Goal: Task Accomplishment & Management: Manage account settings

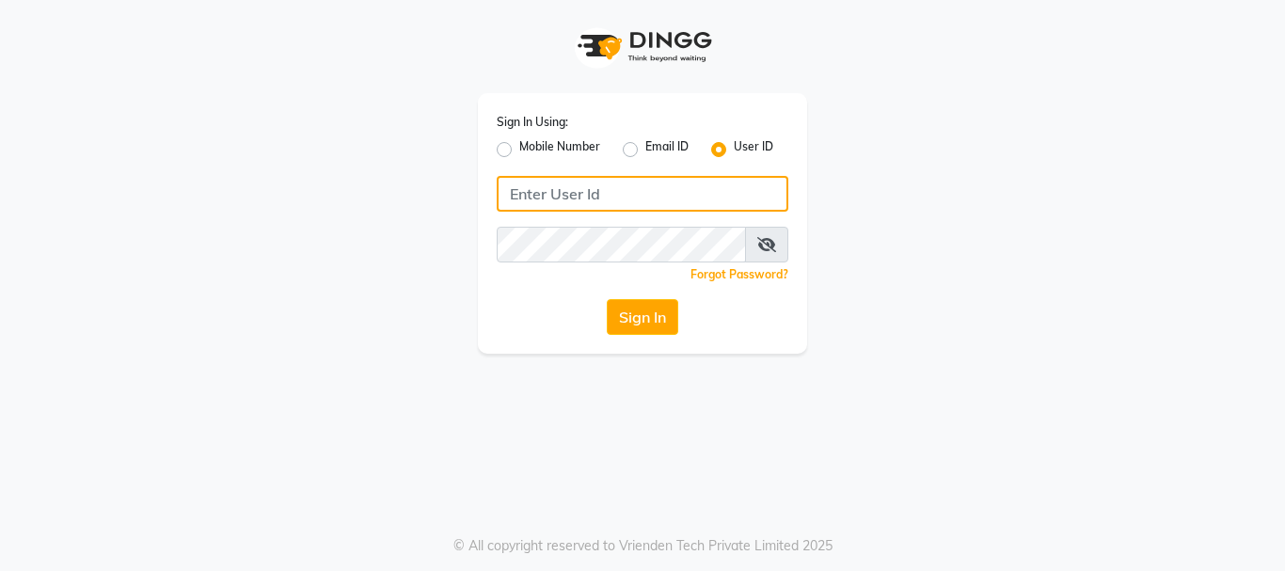
type input "[PERSON_NAME]@123"
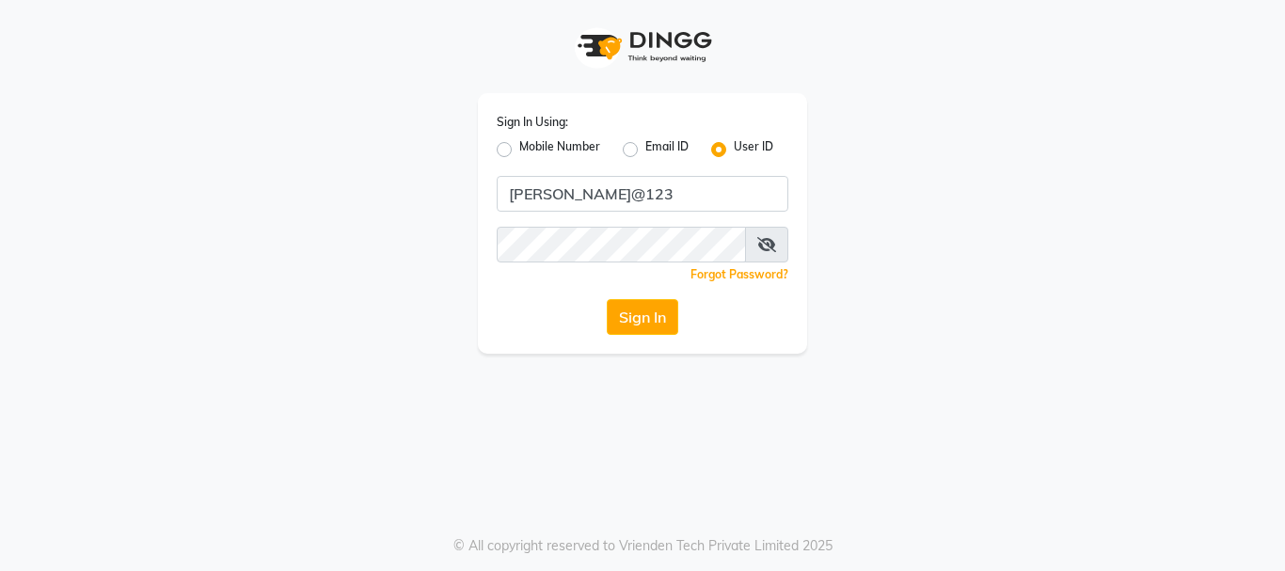
click at [769, 239] on icon at bounding box center [767, 244] width 19 height 15
click at [639, 323] on button "Sign In" at bounding box center [643, 317] width 72 height 36
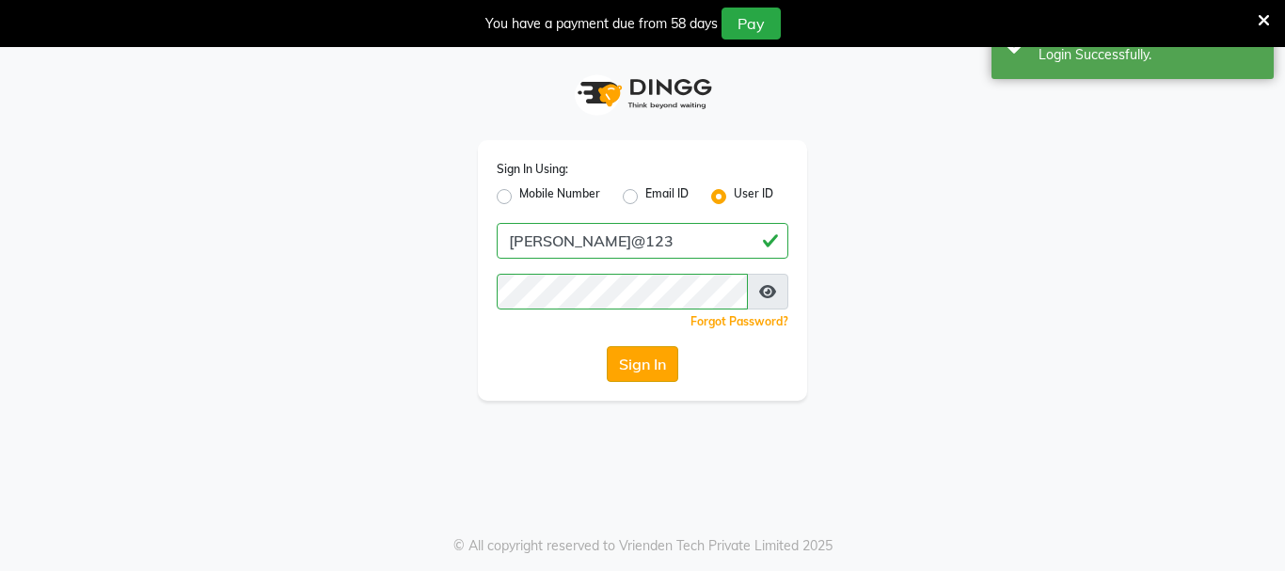
select select "service"
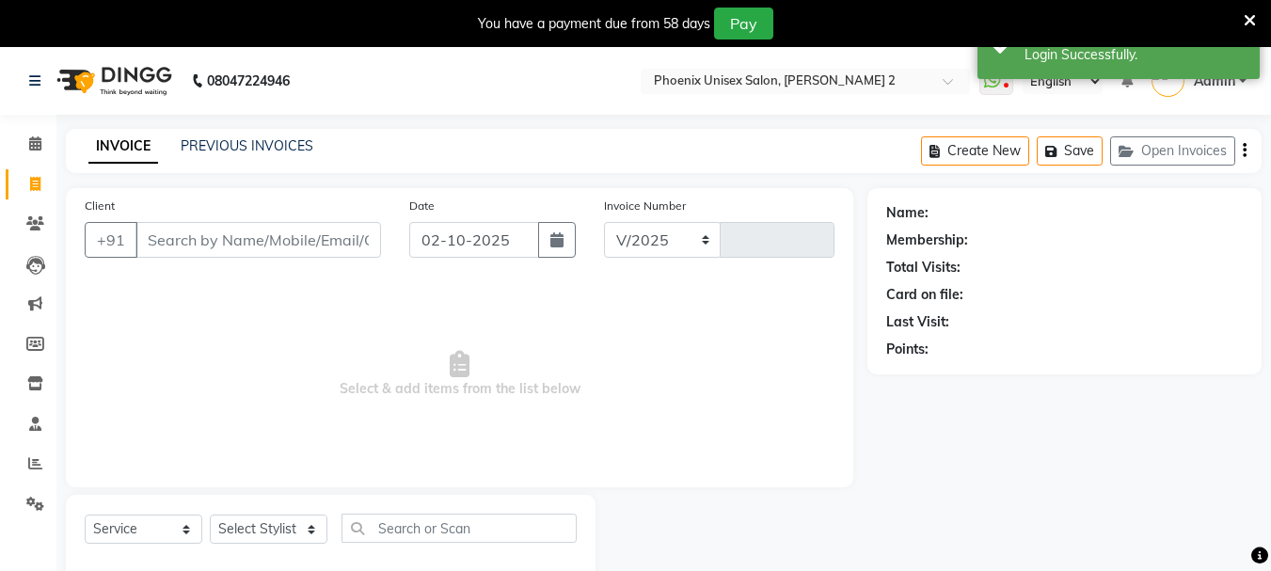
select select "6147"
type input "0433"
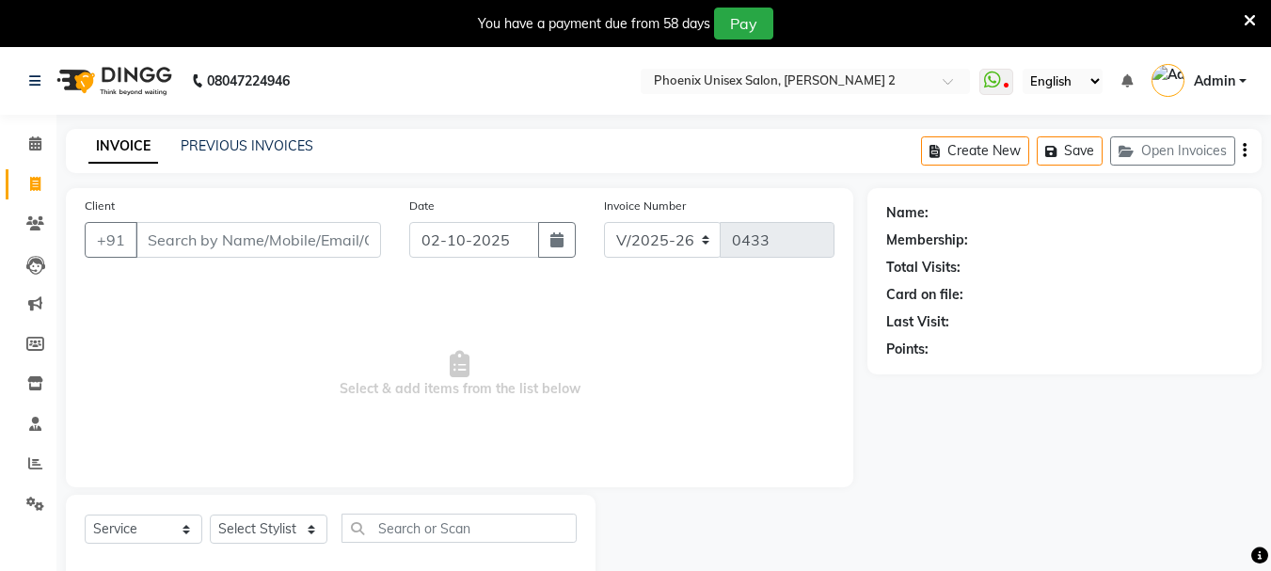
click at [1240, 13] on div "You have a payment due from 58 days Pay" at bounding box center [626, 24] width 1237 height 32
click at [1253, 15] on icon at bounding box center [1250, 20] width 12 height 17
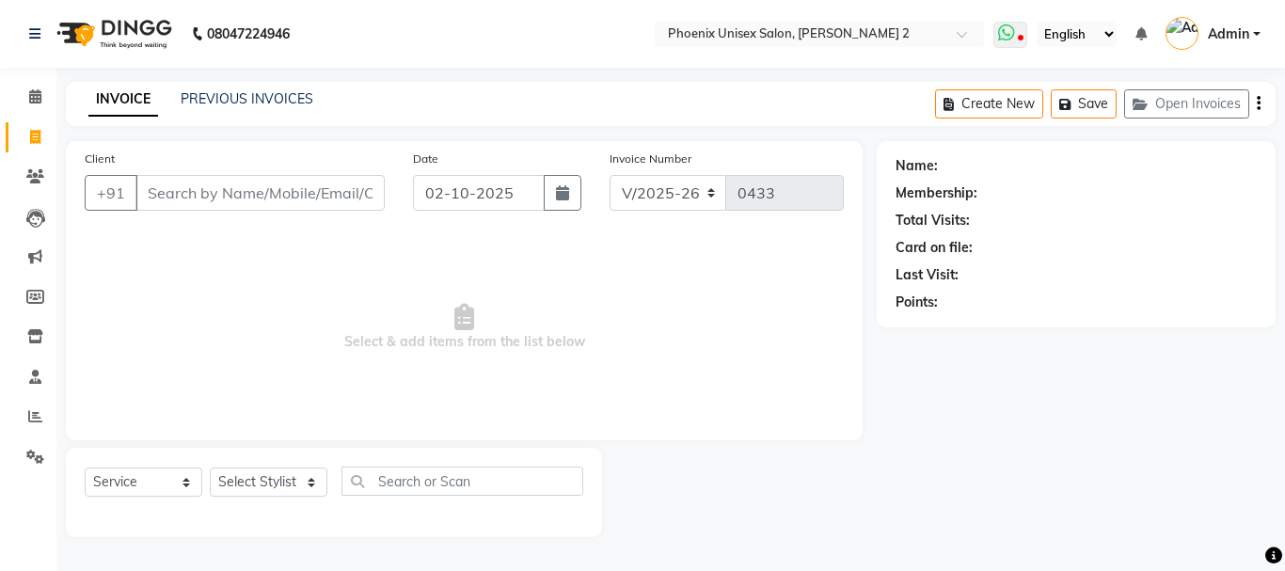
click at [1015, 38] on icon at bounding box center [1006, 33] width 17 height 19
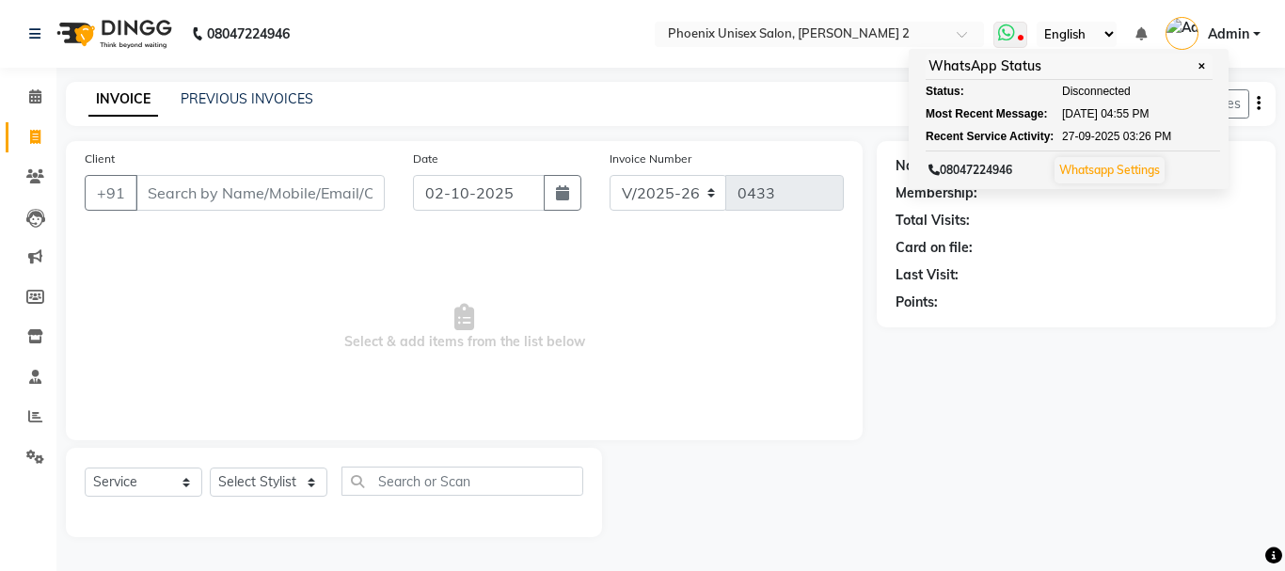
click at [1104, 168] on link "Whatsapp Settings" at bounding box center [1110, 170] width 101 height 14
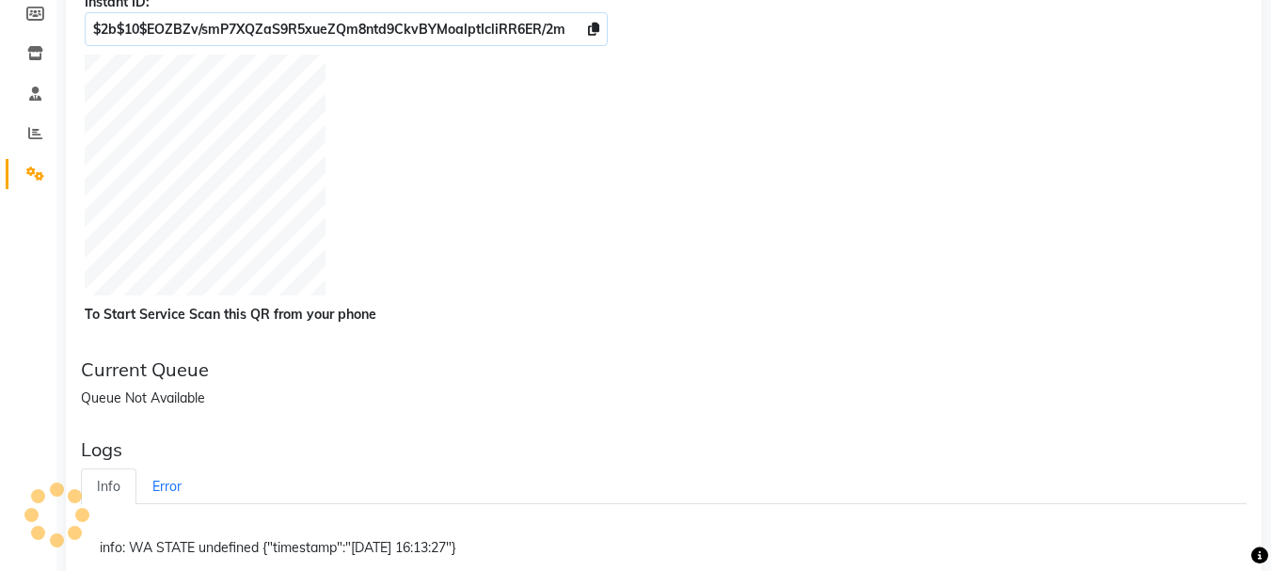
scroll to position [313, 0]
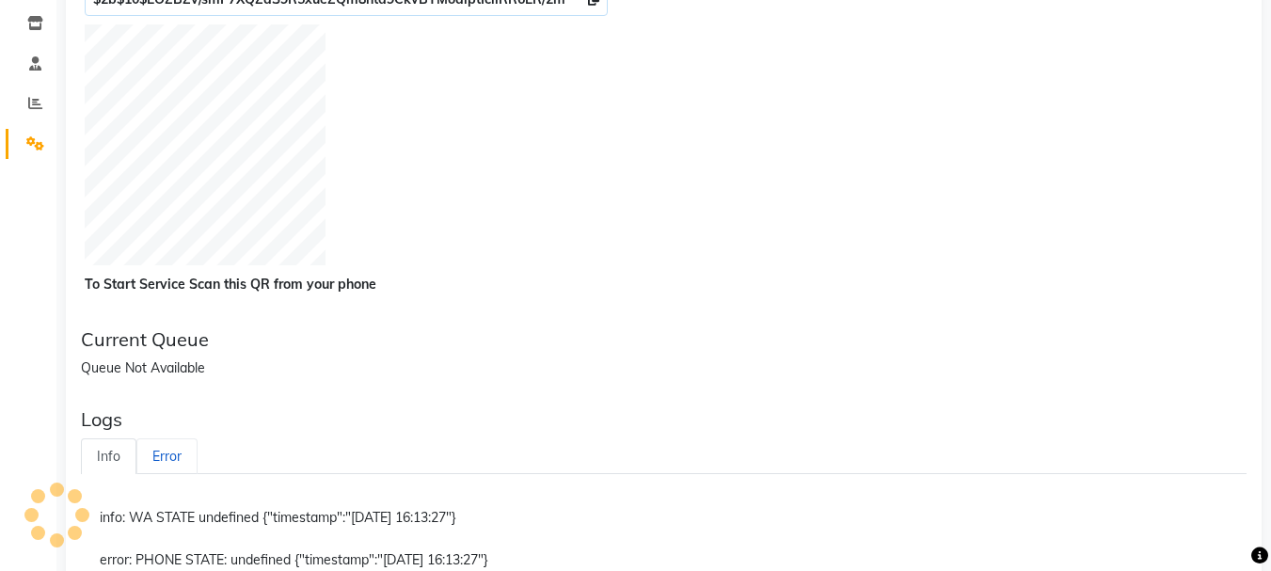
click at [178, 452] on link "Error" at bounding box center [166, 457] width 61 height 37
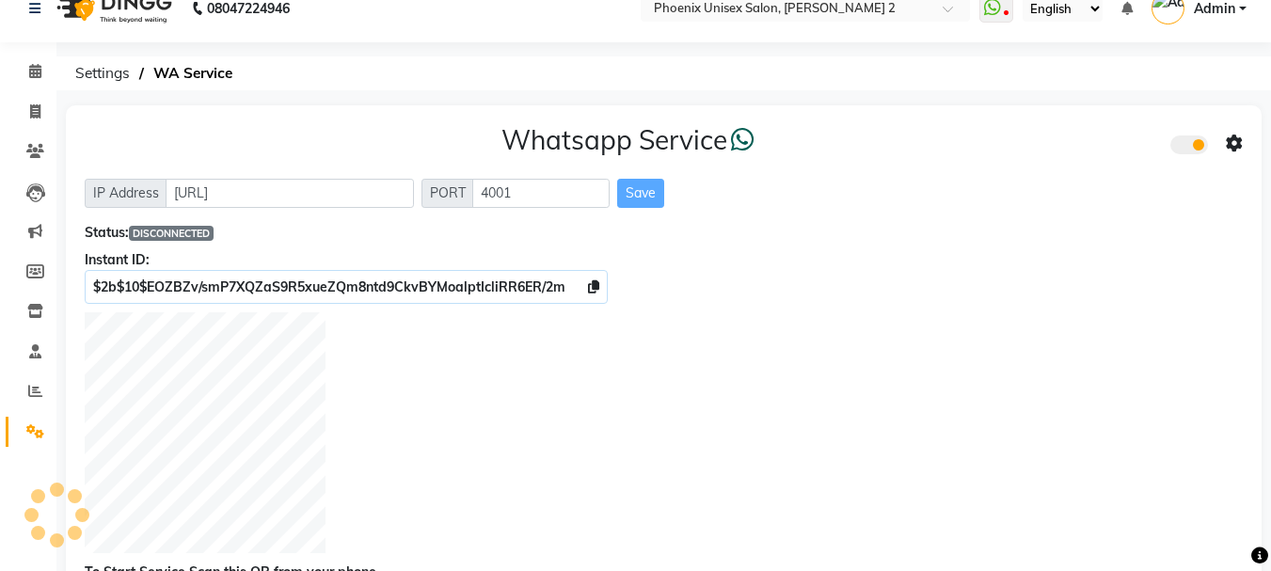
scroll to position [0, 0]
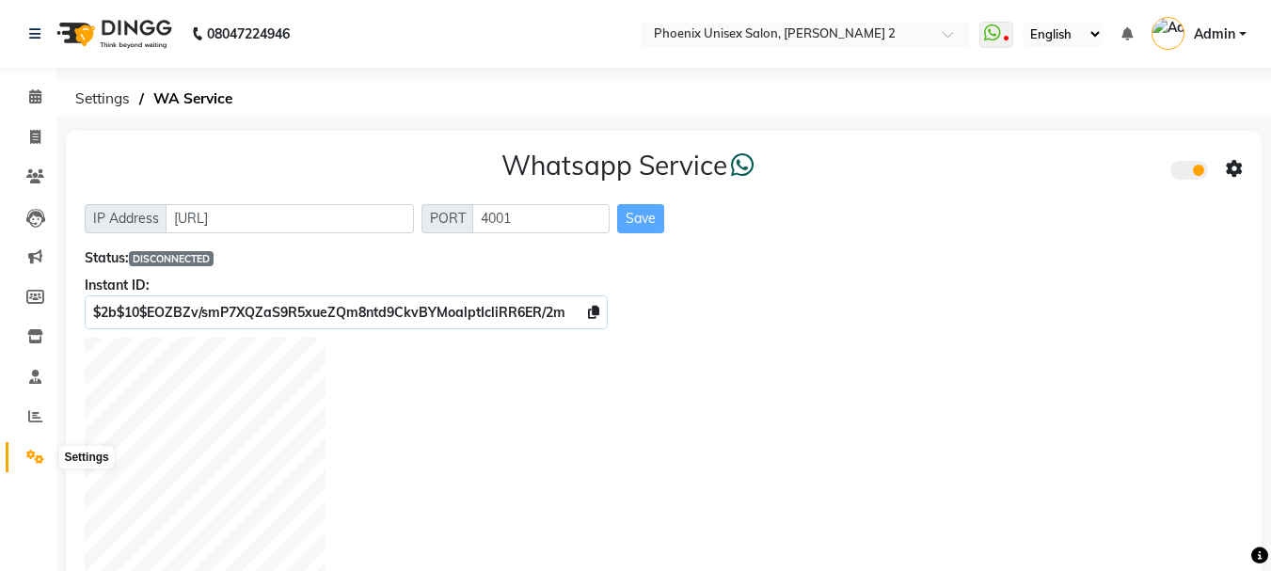
click at [38, 455] on icon at bounding box center [35, 457] width 18 height 14
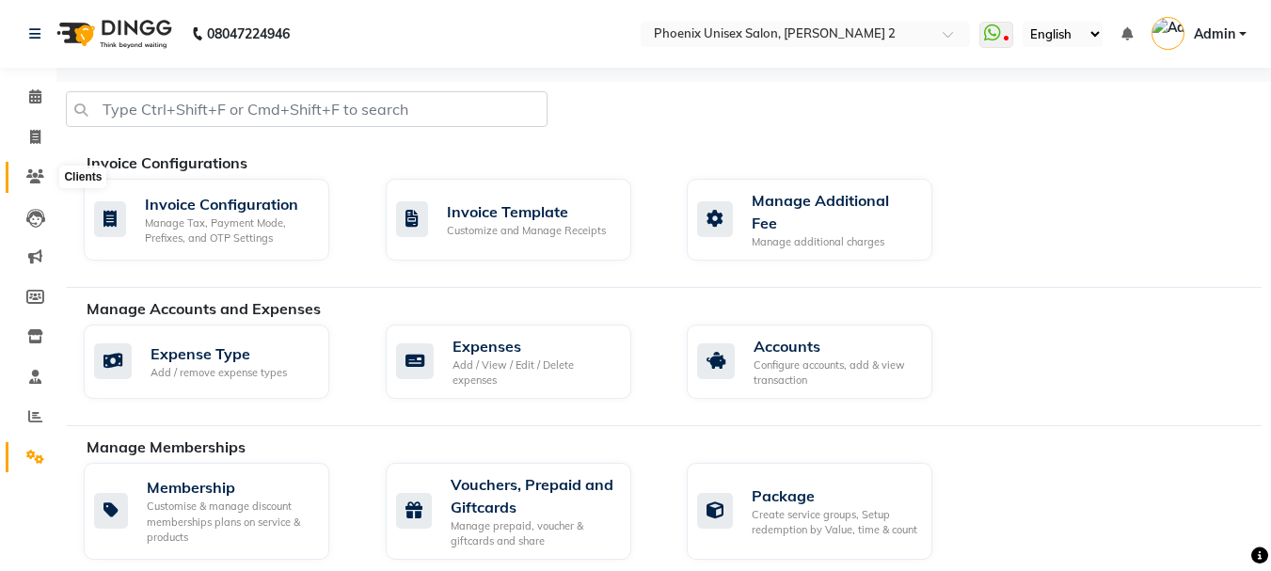
click at [35, 172] on icon at bounding box center [35, 176] width 18 height 14
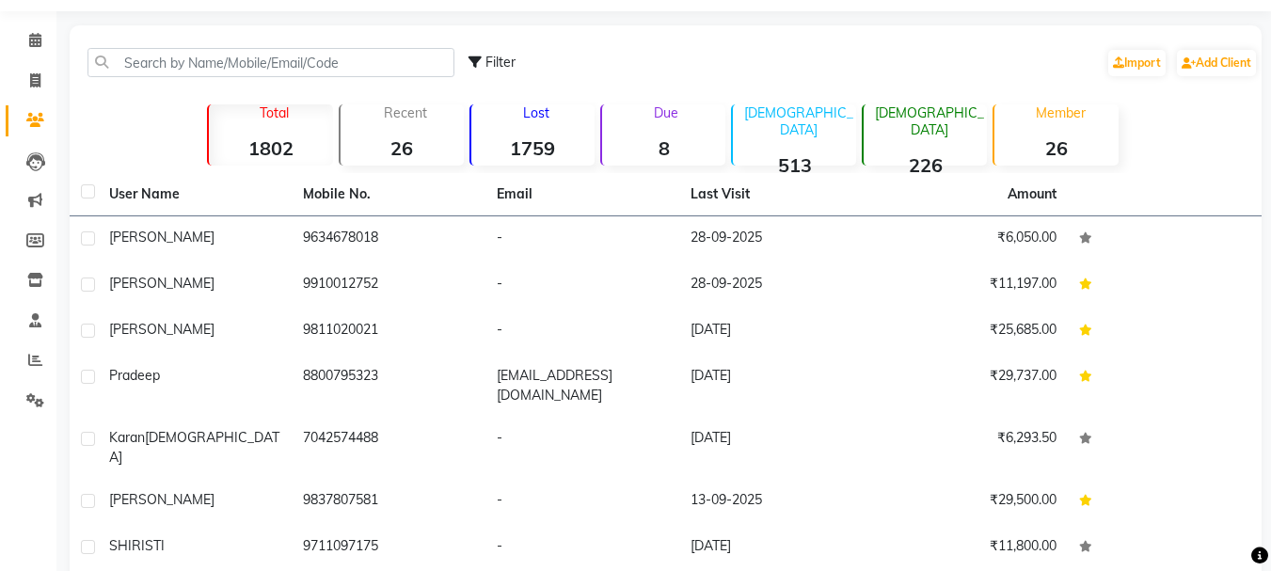
scroll to position [260, 0]
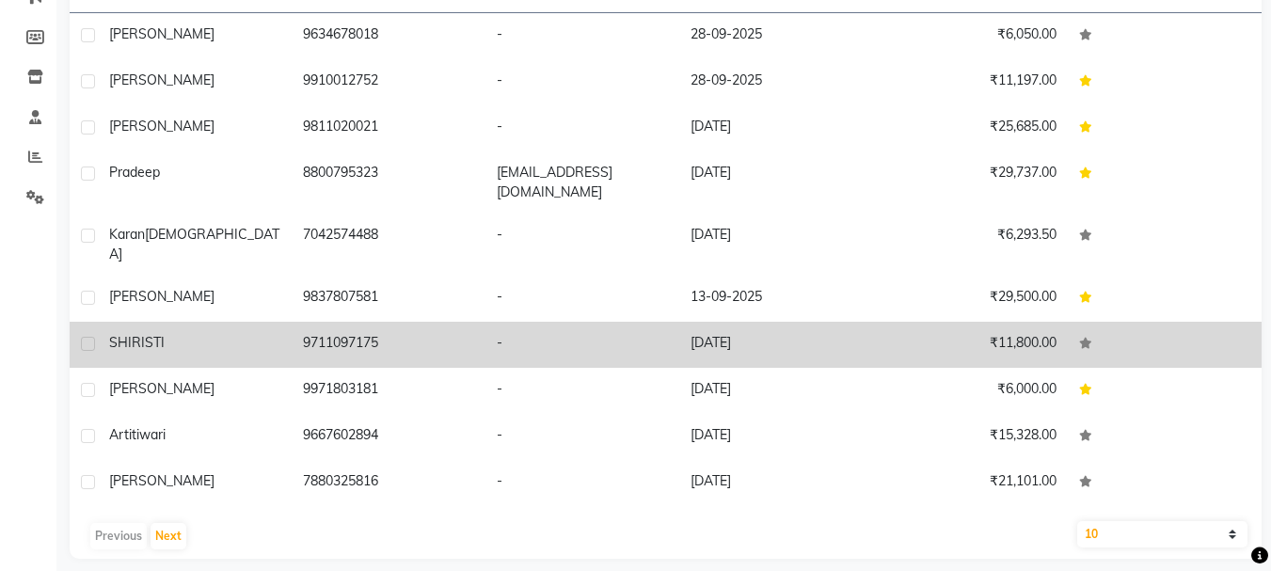
click at [1085, 338] on icon at bounding box center [1085, 343] width 13 height 11
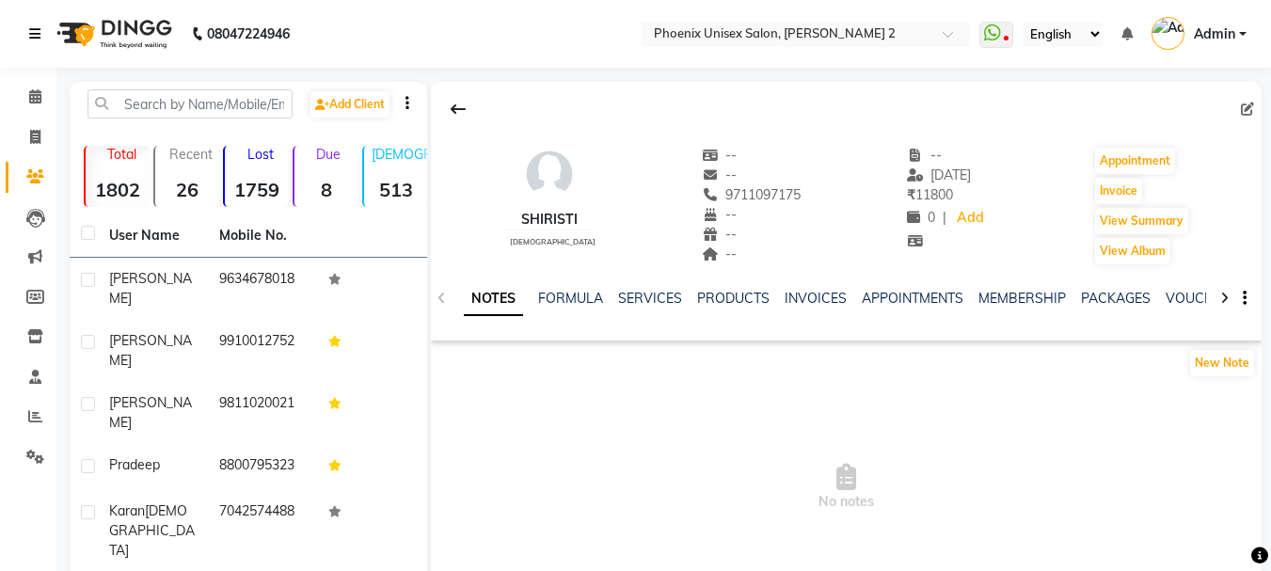
click at [34, 39] on icon at bounding box center [34, 33] width 11 height 13
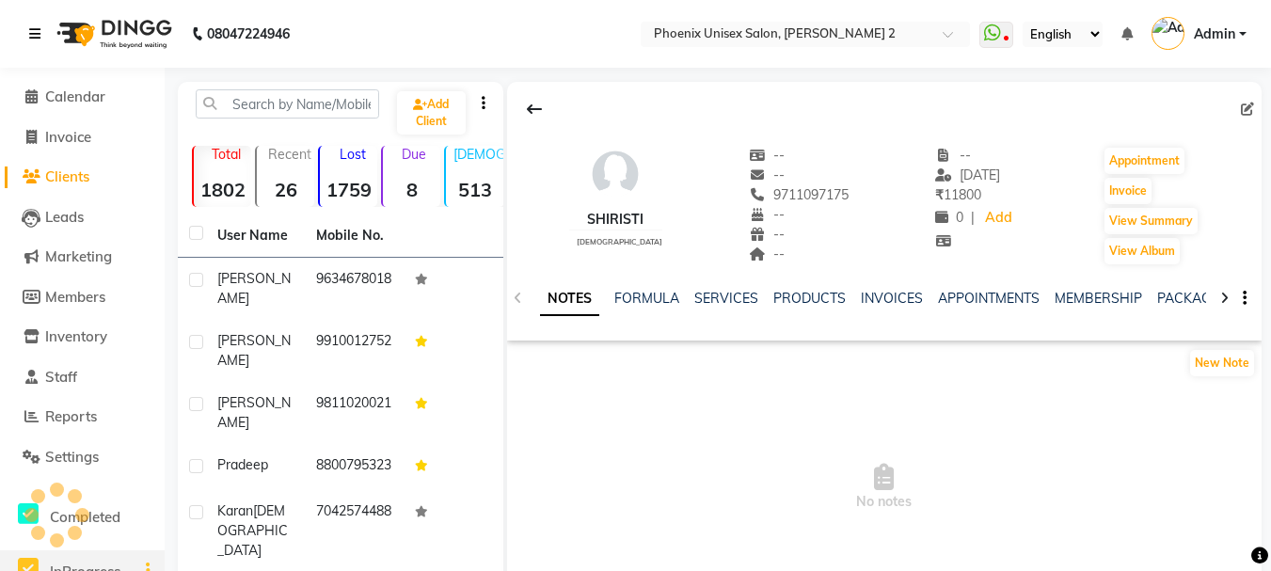
scroll to position [339, 0]
